Goal: Information Seeking & Learning: Learn about a topic

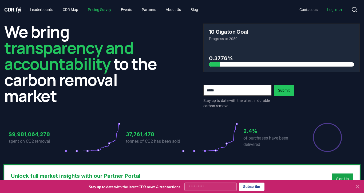
click at [100, 9] on link "Pricing Survey" at bounding box center [100, 10] width 32 height 10
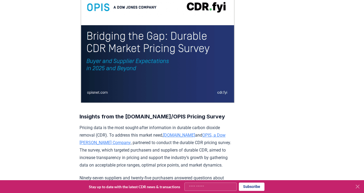
scroll to position [72, 0]
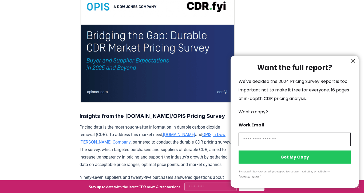
click at [353, 63] on icon "information" at bounding box center [353, 60] width 3 height 3
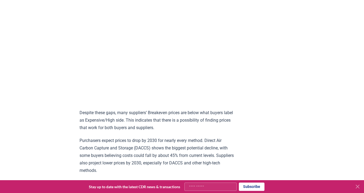
scroll to position [407, 0]
